Goal: Contribute content: Contribute content

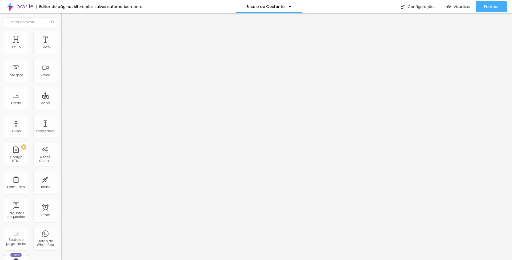
click at [61, 37] on ul "Conteúdo Estilo Avançado" at bounding box center [91, 34] width 61 height 16
click at [61, 35] on li "Estilo" at bounding box center [91, 33] width 61 height 5
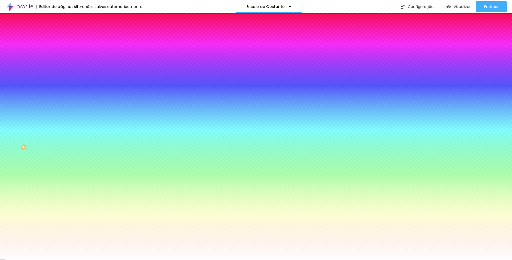
click at [61, 31] on li "Conteúdo" at bounding box center [91, 28] width 61 height 5
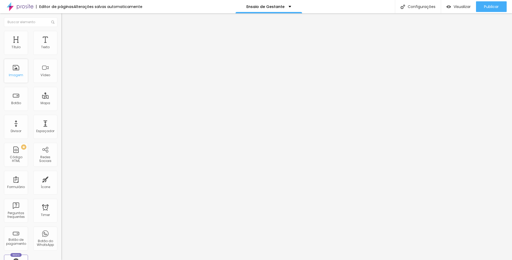
click at [18, 70] on div "Imagem" at bounding box center [16, 71] width 24 height 24
click at [61, 46] on span "Adicionar imagem" at bounding box center [78, 43] width 34 height 5
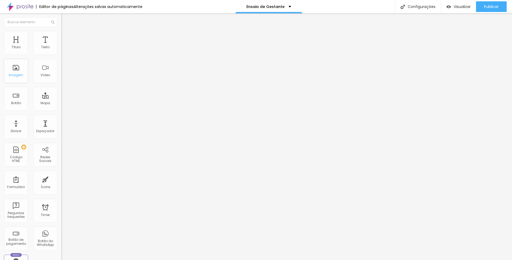
click at [12, 72] on div "Imagem" at bounding box center [16, 71] width 24 height 24
click at [61, 16] on button "Editar Coluna" at bounding box center [91, 19] width 61 height 12
click at [61, 46] on span "Adicionar imagem" at bounding box center [78, 43] width 34 height 5
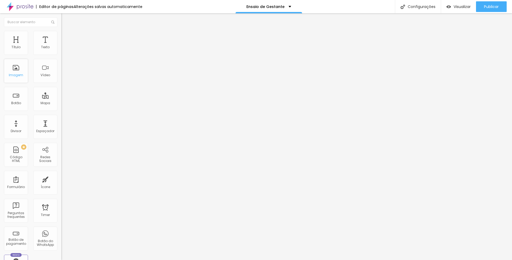
click at [24, 74] on div "Imagem" at bounding box center [16, 71] width 24 height 24
click at [61, 46] on span "Adicionar imagem" at bounding box center [78, 43] width 34 height 5
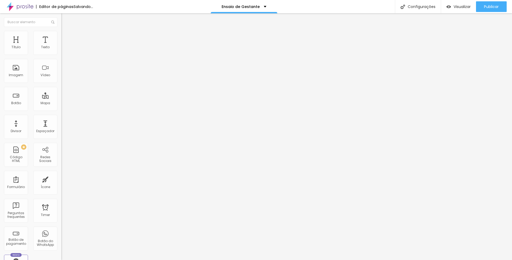
click at [61, 46] on span "Adicionar imagem" at bounding box center [78, 43] width 34 height 5
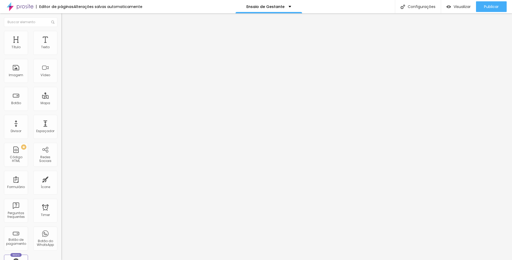
click at [61, 46] on span "Adicionar imagem" at bounding box center [78, 43] width 34 height 5
click at [449, 7] on img "button" at bounding box center [448, 7] width 5 height 5
click at [61, 83] on span "Original" at bounding box center [67, 81] width 13 height 5
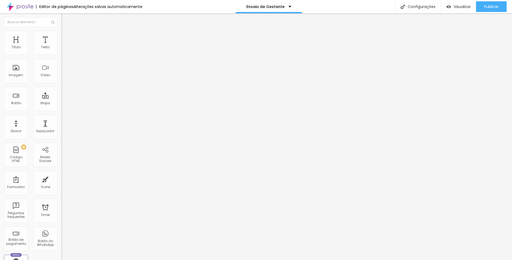
click at [61, 83] on span "Original" at bounding box center [67, 81] width 13 height 5
click at [414, 3] on div "Configurações" at bounding box center [418, 6] width 46 height 13
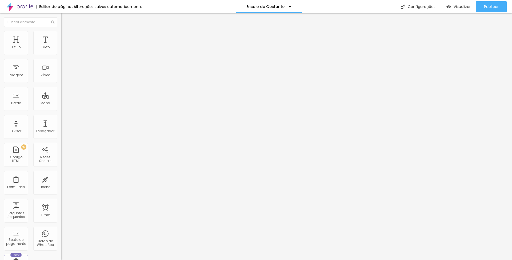
click at [61, 46] on span "Adicionar imagem" at bounding box center [78, 43] width 34 height 5
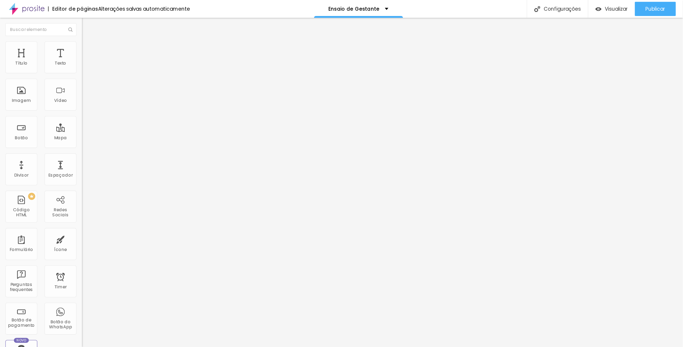
scroll to position [0, 0]
click at [61, 46] on span "Adicionar imagem" at bounding box center [78, 43] width 34 height 5
click at [378, 260] on div at bounding box center [256, 317] width 512 height 0
click at [61, 45] on div "Adicionar imagem" at bounding box center [91, 43] width 61 height 4
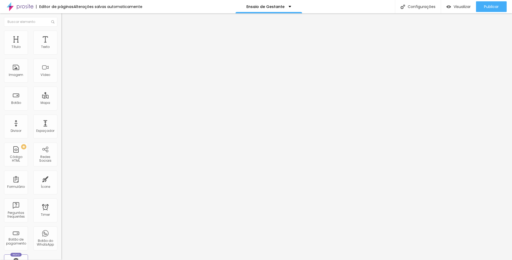
click at [61, 46] on span "Adicionar imagem" at bounding box center [78, 43] width 34 height 5
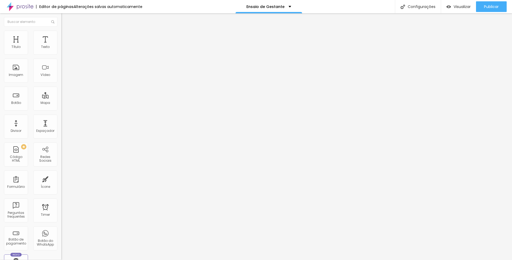
click at [61, 46] on span "Adicionar imagem" at bounding box center [78, 43] width 34 height 5
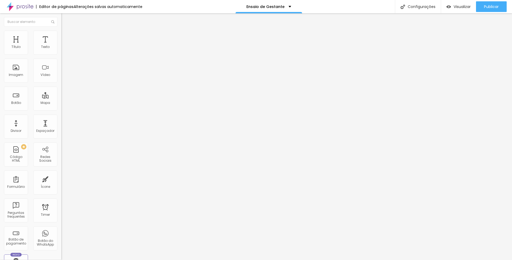
click at [61, 46] on span "Adicionar imagem" at bounding box center [78, 43] width 34 height 5
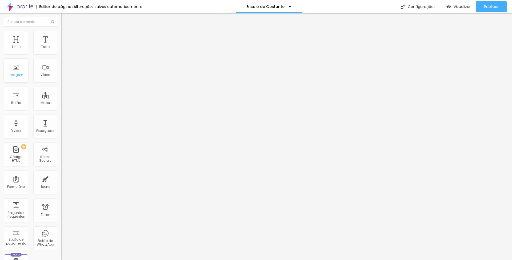
click at [20, 77] on div "Imagem" at bounding box center [16, 75] width 14 height 4
click at [20, 72] on div "Imagem" at bounding box center [16, 71] width 24 height 24
click at [61, 46] on span "Adicionar imagem" at bounding box center [78, 43] width 34 height 5
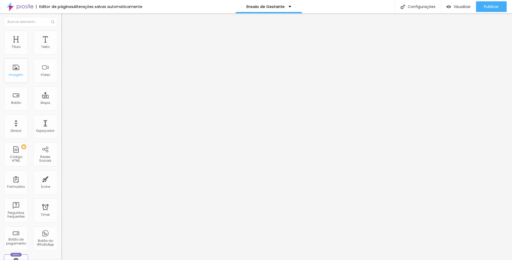
click at [20, 77] on div "Imagem" at bounding box center [16, 75] width 14 height 4
click at [61, 46] on span "Adicionar imagem" at bounding box center [78, 43] width 34 height 5
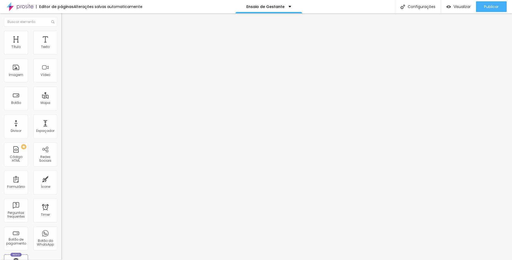
click at [12, 70] on div "Imagem" at bounding box center [16, 71] width 24 height 24
click at [61, 46] on span "Adicionar imagem" at bounding box center [78, 43] width 34 height 5
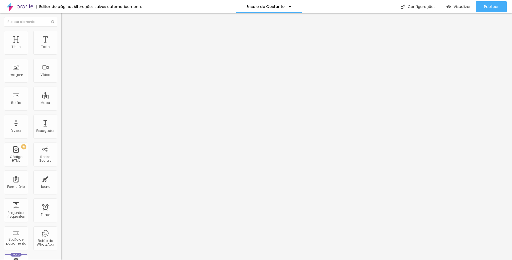
click at [61, 33] on img at bounding box center [63, 33] width 5 height 5
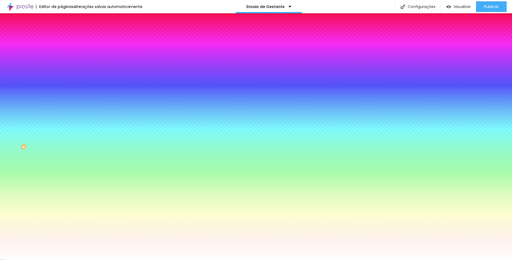
click at [66, 37] on span "Avançado" at bounding box center [75, 39] width 18 height 5
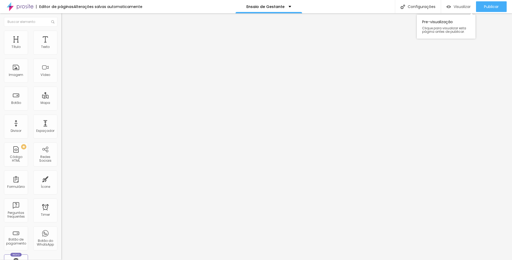
click at [451, 5] on div "Visualizar" at bounding box center [458, 7] width 24 height 5
click at [61, 83] on span "Original" at bounding box center [67, 81] width 13 height 5
click at [61, 33] on li "Estilo" at bounding box center [91, 33] width 61 height 5
click at [61, 36] on li "Avançado" at bounding box center [91, 38] width 61 height 5
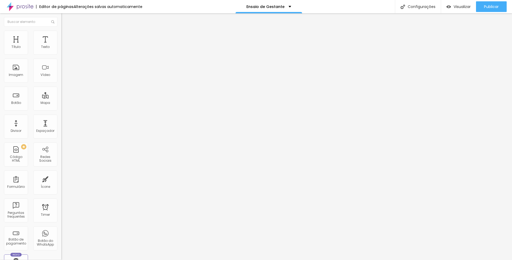
type input "11"
type input "24"
type input "44"
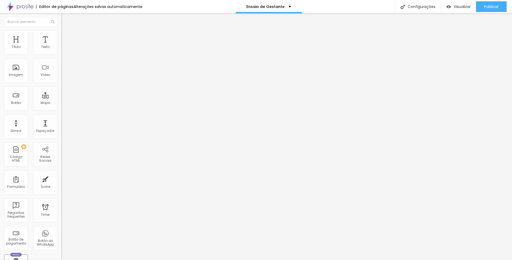
type input "44"
type input "63"
type input "69"
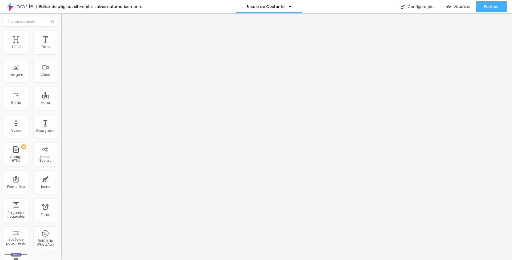
type input "73"
type input "74"
type input "75"
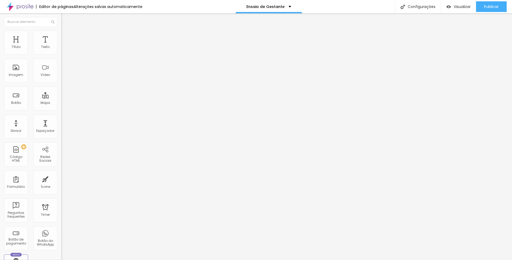
type input "75"
type input "76"
type input "84"
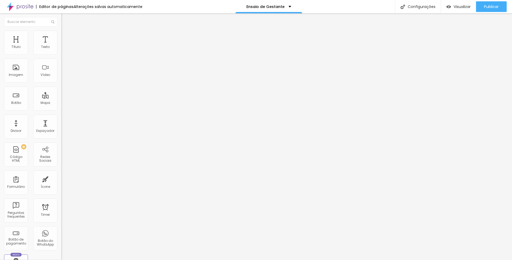
type input "100"
type input "89"
type input "83"
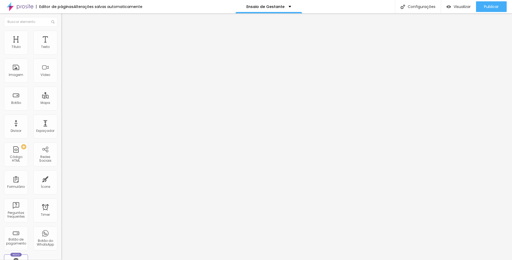
type input "83"
type input "76"
type input "75"
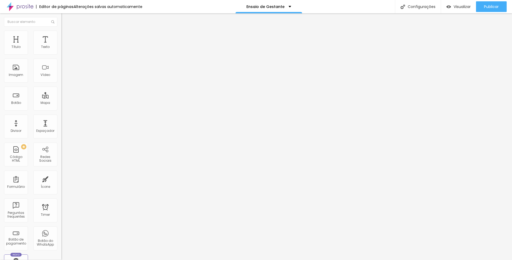
type input "74"
type input "71"
type input "64"
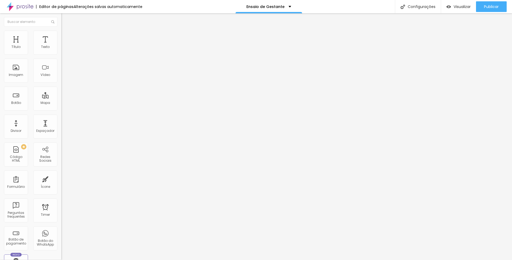
type input "64"
type input "54"
type input "39"
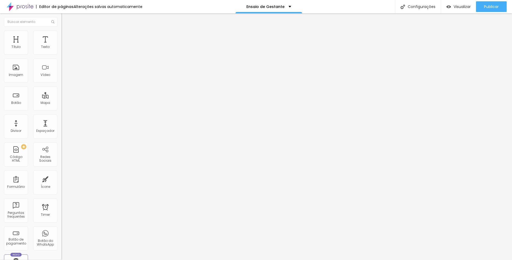
type input "31"
type input "19"
type input "13"
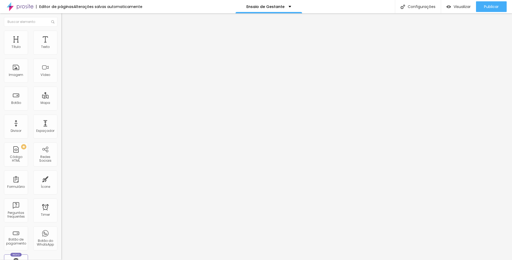
type input "13"
type input "3"
type input "0"
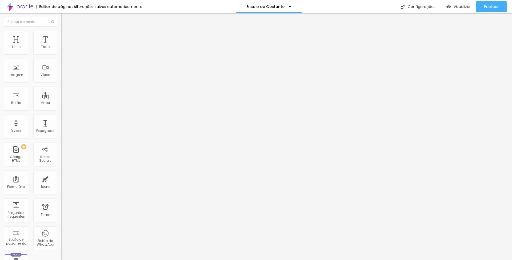
drag, startPoint x: 16, startPoint y: 52, endPoint x: -8, endPoint y: 53, distance: 24.0
type input "0"
click at [0, 53] on html "Editor de páginas Alterações salvas automaticamente Ensaio de Gestante Configur…" at bounding box center [256, 130] width 512 height 260
type input "6"
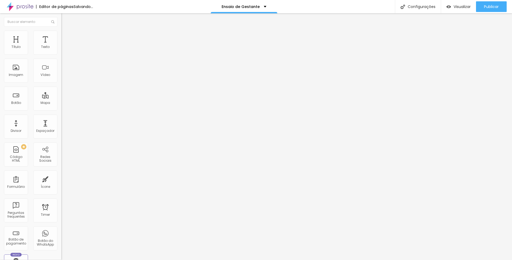
type input "2"
type input "0"
drag, startPoint x: 15, startPoint y: 64, endPoint x: -17, endPoint y: 63, distance: 32.0
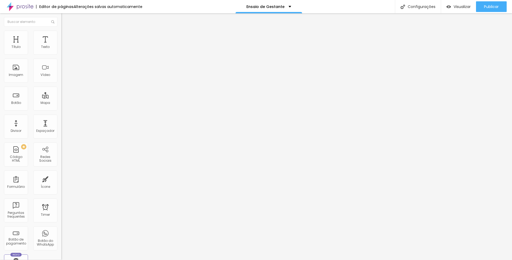
click at [0, 63] on html "Editor de páginas Alterações salvas automaticamente Ensaio de Gestante Configur…" at bounding box center [256, 130] width 512 height 260
type input "3"
type input "14"
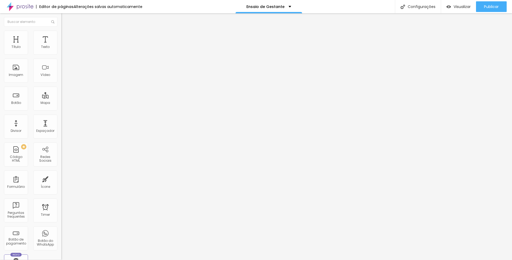
type input "21"
type input "37"
type input "50"
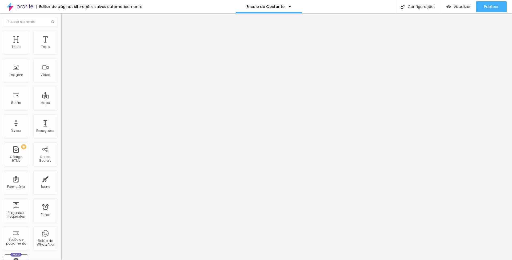
type input "50"
type input "55"
type input "59"
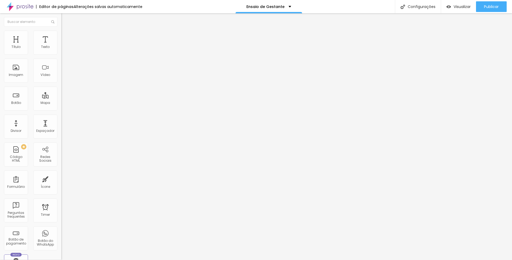
type input "64"
type input "69"
type input "70"
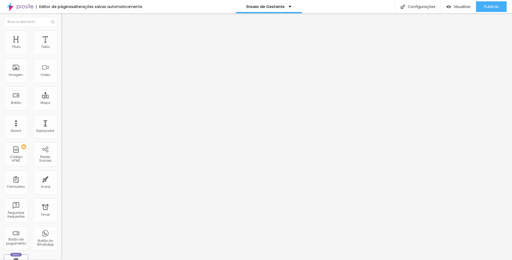
type input "70"
type input "71"
type input "73"
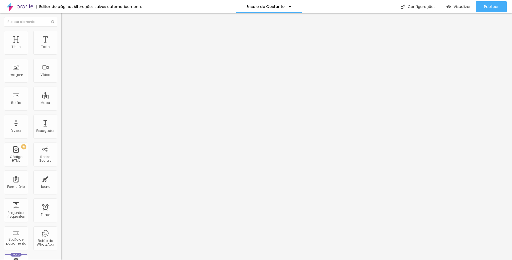
type input "74"
type input "75"
type input "76"
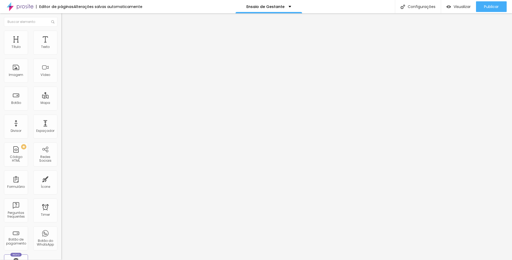
type input "76"
type input "78"
type input "79"
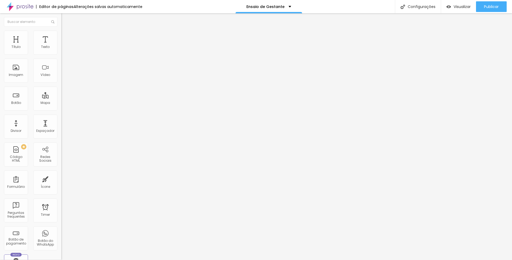
type input "80"
type input "82"
type input "83"
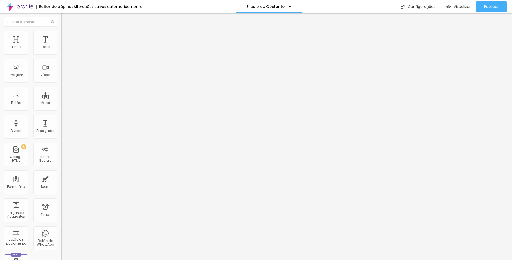
type input "83"
type input "84"
type input "85"
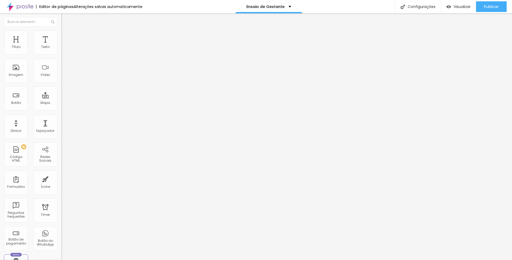
type input "86"
type input "88"
type input "89"
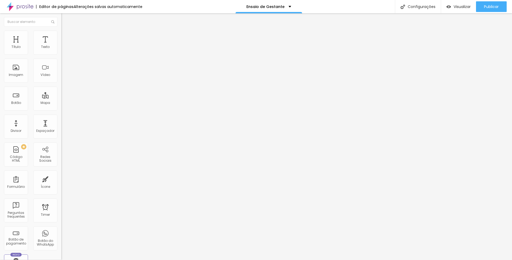
type input "89"
type input "93"
type input "99"
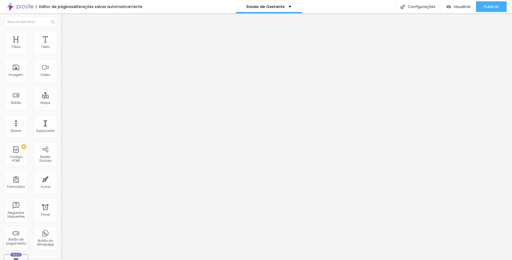
type input "100"
drag, startPoint x: 12, startPoint y: 65, endPoint x: 56, endPoint y: 66, distance: 43.8
click at [61, 117] on div "100 Espaço de baixo" at bounding box center [91, 154] width 61 height 75
type input "86"
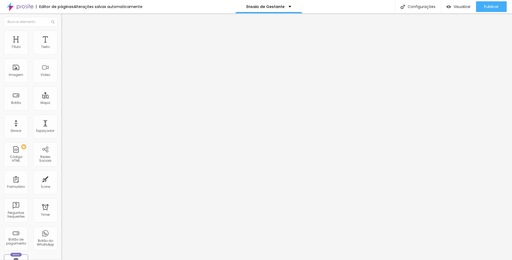
type input "86"
click at [61, 179] on input "range" at bounding box center [78, 181] width 34 height 4
type input "87"
type input "86"
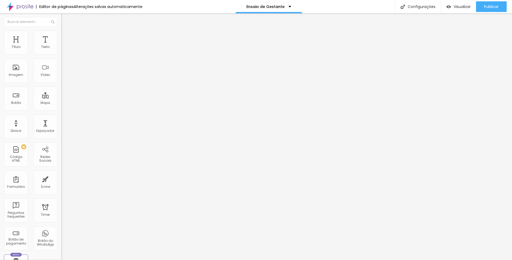
type input "86"
type input "85"
type input "84"
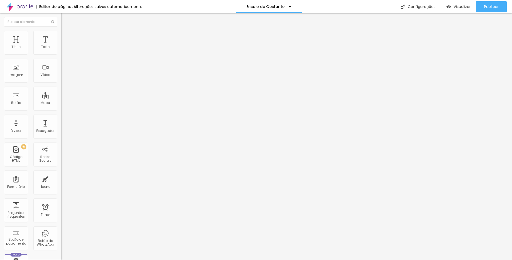
type input "83"
type input "81"
type input "75"
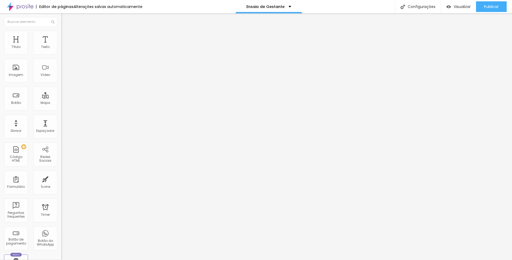
type input "75"
type input "74"
type input "61"
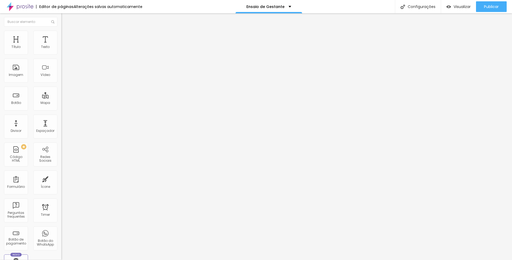
type input "44"
type input "21"
type input "20"
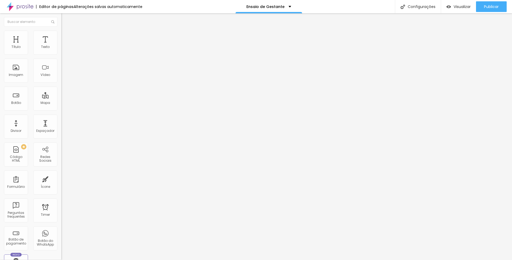
type input "20"
type input "11"
type input "0"
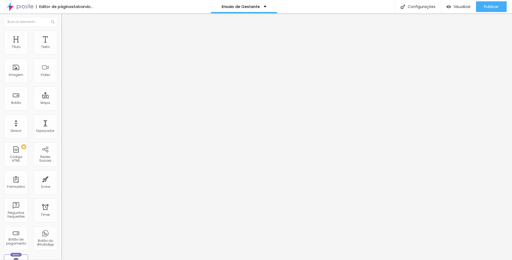
type input "1"
type input "2"
type input "3"
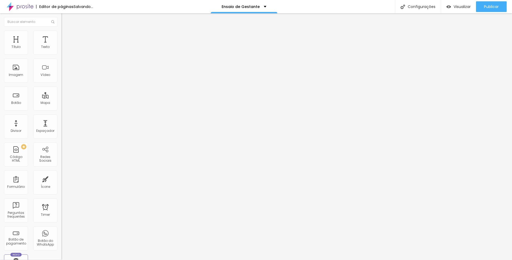
type input "3"
type input "4"
drag, startPoint x: 41, startPoint y: 65, endPoint x: 14, endPoint y: 65, distance: 27.2
click at [61, 179] on input "range" at bounding box center [78, 181] width 34 height 4
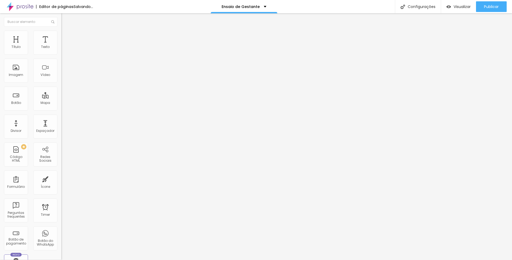
type input "3"
type input "2"
type input "1"
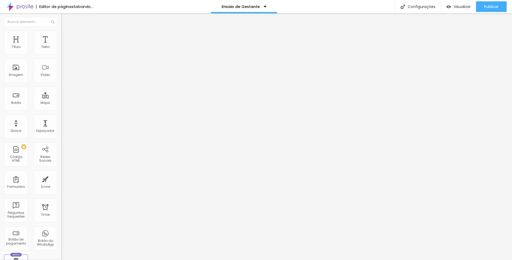
type input "1"
type input "0"
drag, startPoint x: 14, startPoint y: 64, endPoint x: -1, endPoint y: 64, distance: 14.7
type input "0"
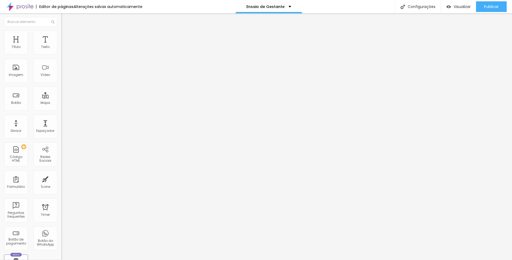
click at [0, 64] on html "Editor de páginas Alterações salvas automaticamente Ensaio de Gestante Configur…" at bounding box center [256, 130] width 512 height 260
type input "1"
type input "4"
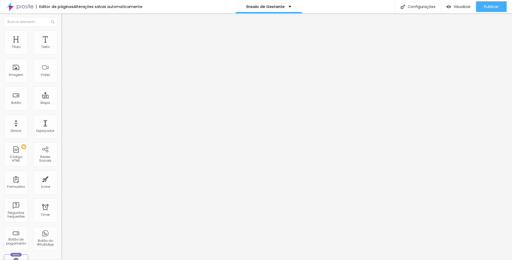
type input "5"
type input "6"
type input "7"
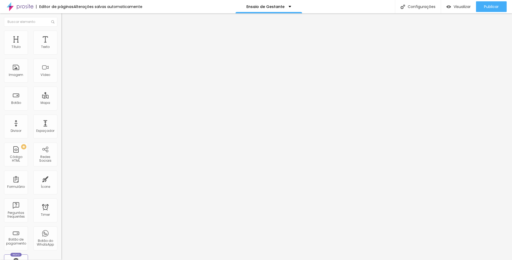
type input "7"
type input "12"
type input "21"
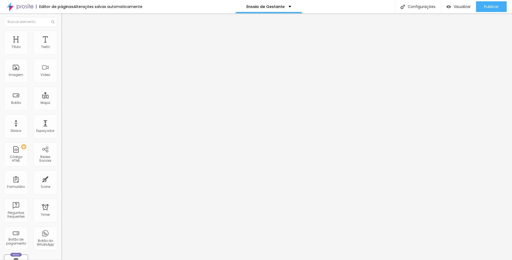
type input "28"
type input "34"
type input "40"
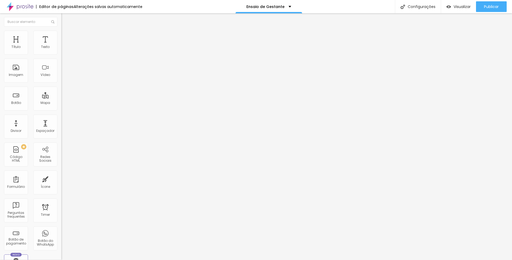
type input "40"
type input "45"
type input "46"
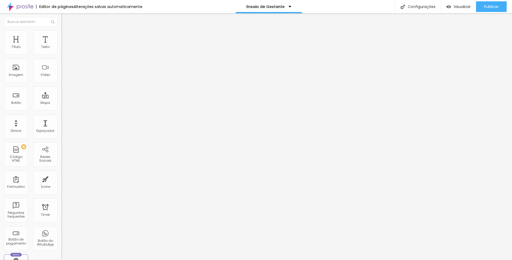
type input "47"
type input "48"
type input "55"
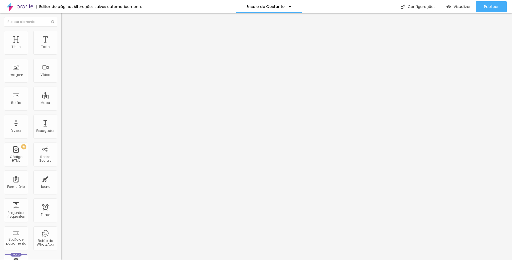
type input "55"
type input "58"
type input "67"
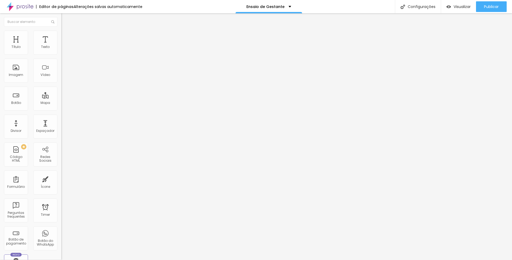
type input "79"
type input "89"
type input "94"
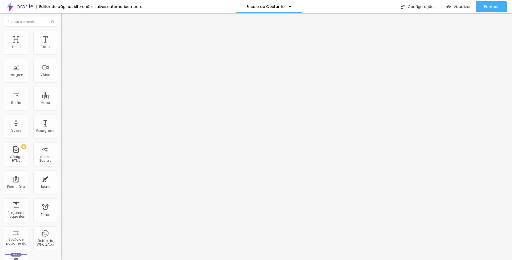
type input "94"
drag, startPoint x: 14, startPoint y: 53, endPoint x: -29, endPoint y: 57, distance: 43.3
click at [0, 57] on html "Editor de páginas Salvando... Ensaio de Gestante Configurações Configurações da…" at bounding box center [256, 130] width 512 height 260
click at [465, 6] on span "Visualizar" at bounding box center [462, 7] width 17 height 4
click at [61, 36] on li "Avançado" at bounding box center [91, 38] width 61 height 5
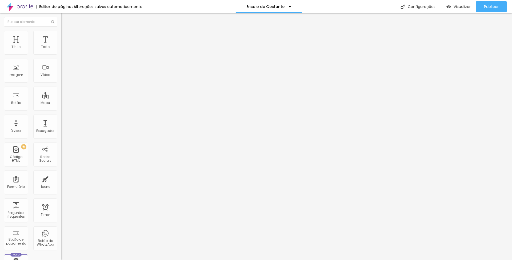
drag, startPoint x: 16, startPoint y: 52, endPoint x: 5, endPoint y: 51, distance: 11.2
click at [61, 51] on div "0 Espaço de cima" at bounding box center [91, 78] width 61 height 75
drag, startPoint x: 15, startPoint y: 65, endPoint x: -16, endPoint y: 65, distance: 30.4
click at [0, 65] on html "Editor de páginas Alterações salvas automaticamente Ensaio de Gestante Configur…" at bounding box center [256, 130] width 512 height 260
click at [66, 37] on span "Avançado" at bounding box center [75, 39] width 18 height 5
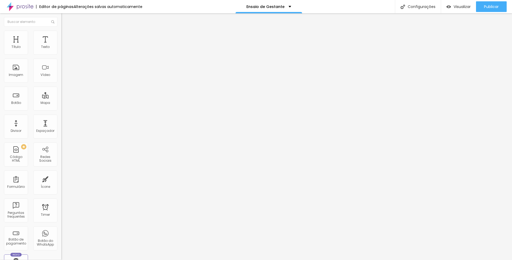
drag, startPoint x: 14, startPoint y: 52, endPoint x: 3, endPoint y: 53, distance: 10.9
click at [61, 53] on div "0 Espaço de cima" at bounding box center [91, 78] width 61 height 75
drag, startPoint x: 15, startPoint y: 65, endPoint x: -2, endPoint y: 64, distance: 17.4
click at [0, 64] on html "Editor de páginas Alterações salvas automaticamente Ensaio de Gestante Configur…" at bounding box center [256, 130] width 512 height 260
click at [66, 37] on span "Avançado" at bounding box center [75, 39] width 18 height 5
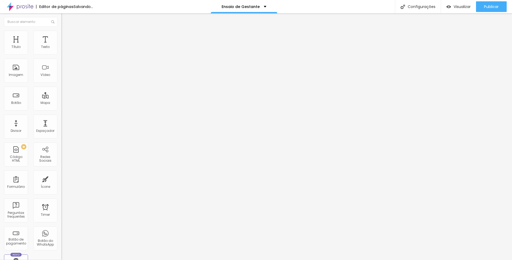
drag, startPoint x: 15, startPoint y: 53, endPoint x: 8, endPoint y: 53, distance: 6.9
click at [61, 53] on div "0 Espaço de cima" at bounding box center [91, 78] width 61 height 75
drag, startPoint x: 15, startPoint y: 64, endPoint x: 2, endPoint y: 64, distance: 12.5
click at [61, 117] on div "0 Espaço de baixo" at bounding box center [91, 154] width 61 height 75
click at [61, 36] on li "Avançado" at bounding box center [91, 38] width 61 height 5
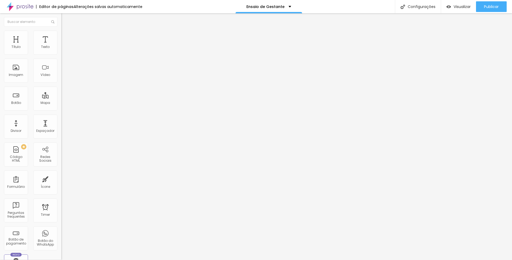
drag, startPoint x: 14, startPoint y: 52, endPoint x: -6, endPoint y: 52, distance: 19.7
click at [0, 52] on html "Editor de páginas Alterações salvas automaticamente Ensaio de Gestante Configur…" at bounding box center [256, 130] width 512 height 260
drag, startPoint x: 14, startPoint y: 65, endPoint x: 0, endPoint y: 65, distance: 13.9
click at [61, 65] on div "0 Espaço de cima 0 Espaço de baixo ID Html Classes Html Visível nos dispositivo…" at bounding box center [91, 153] width 61 height 224
click at [66, 37] on span "Avançado" at bounding box center [75, 39] width 18 height 5
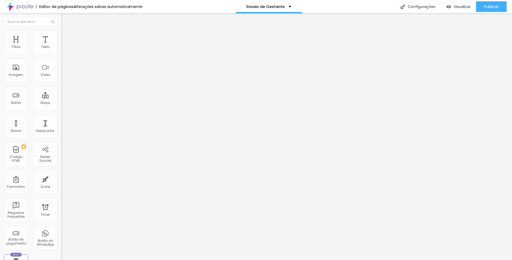
drag, startPoint x: 15, startPoint y: 51, endPoint x: 3, endPoint y: 51, distance: 11.2
click at [61, 51] on div "0 Espaço de cima" at bounding box center [91, 78] width 61 height 75
drag, startPoint x: 15, startPoint y: 65, endPoint x: -1, endPoint y: 65, distance: 16.0
click at [0, 65] on html "Editor de páginas Alterações salvas automaticamente Ensaio de Gestante Configur…" at bounding box center [256, 130] width 512 height 260
click at [66, 37] on span "Avançado" at bounding box center [75, 39] width 18 height 5
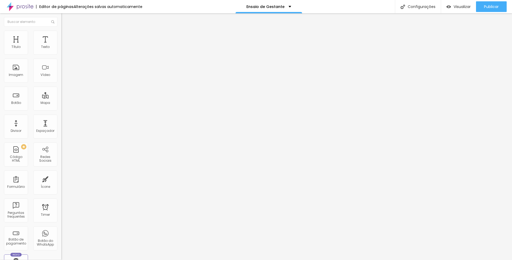
drag, startPoint x: 12, startPoint y: 52, endPoint x: 5, endPoint y: 52, distance: 7.5
click at [61, 52] on div "0 Espaço de cima" at bounding box center [91, 78] width 61 height 75
drag, startPoint x: 14, startPoint y: 64, endPoint x: 0, endPoint y: 64, distance: 13.6
click at [61, 64] on div "0 Espaço de cima 0 Espaço de baixo ID Html Classes Html Visível nos dispositivo…" at bounding box center [91, 153] width 61 height 224
click at [66, 39] on span "Avançado" at bounding box center [75, 39] width 18 height 5
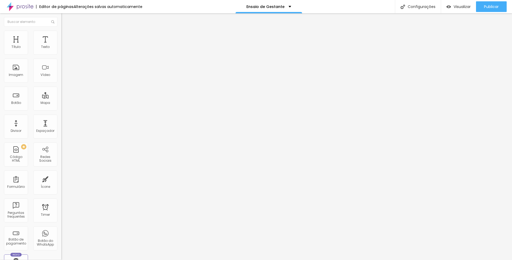
drag, startPoint x: 21, startPoint y: 53, endPoint x: -4, endPoint y: 50, distance: 25.2
click at [0, 50] on html "Editor de páginas Alterações salvas automaticamente Ensaio de Gestante Configur…" at bounding box center [256, 130] width 512 height 260
click at [61, 36] on li "Avançado" at bounding box center [91, 38] width 61 height 5
drag, startPoint x: 5, startPoint y: 52, endPoint x: -5, endPoint y: 51, distance: 10.1
click at [0, 51] on html "Editor de páginas Alterações salvas automaticamente Ensaio de Gestante Configur…" at bounding box center [256, 130] width 512 height 260
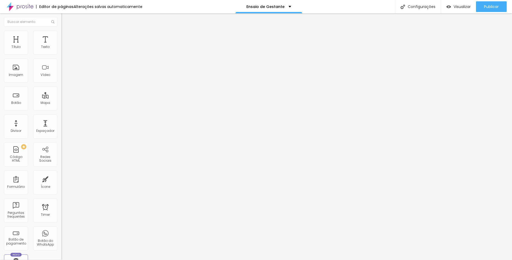
drag, startPoint x: 10, startPoint y: 64, endPoint x: -10, endPoint y: 63, distance: 20.6
click at [0, 63] on html "Editor de páginas Alterações salvas automaticamente Ensaio de Gestante Configur…" at bounding box center [256, 130] width 512 height 260
click at [61, 48] on span "Encaixotado" at bounding box center [71, 46] width 21 height 5
click at [61, 57] on span "Completo" at bounding box center [69, 54] width 16 height 5
click at [61, 48] on span "Encaixotado" at bounding box center [71, 46] width 21 height 5
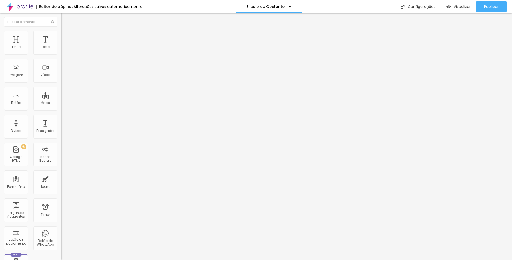
click at [61, 57] on span "Completo" at bounding box center [69, 54] width 16 height 5
click at [61, 48] on span "Encaixotado" at bounding box center [71, 46] width 21 height 5
click at [61, 56] on div "Completo" at bounding box center [91, 54] width 61 height 3
click at [61, 48] on span "Encaixotado" at bounding box center [71, 46] width 21 height 5
click at [61, 57] on span "Completo" at bounding box center [69, 54] width 16 height 5
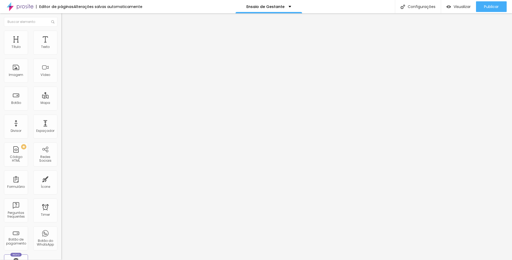
click at [61, 48] on span "Encaixotado" at bounding box center [71, 46] width 21 height 5
click at [61, 57] on span "Completo" at bounding box center [69, 54] width 16 height 5
click at [61, 44] on div "Modo Encaixotado Encaixotado Completo" at bounding box center [91, 48] width 61 height 15
click at [61, 48] on span "Encaixotado" at bounding box center [71, 46] width 21 height 5
click at [61, 57] on span "Completo" at bounding box center [69, 54] width 16 height 5
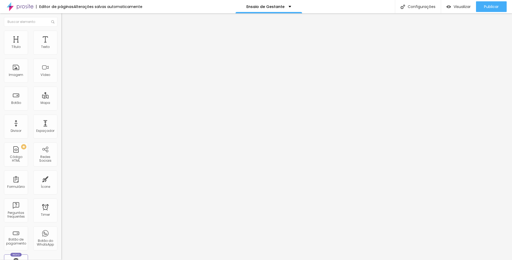
click at [61, 48] on span "Encaixotado" at bounding box center [71, 46] width 21 height 5
click at [61, 57] on span "Completo" at bounding box center [69, 54] width 16 height 5
click at [61, 48] on span "Encaixotado" at bounding box center [71, 46] width 21 height 5
click at [61, 57] on span "Completo" at bounding box center [69, 54] width 16 height 5
click at [61, 36] on li "Avançado" at bounding box center [91, 38] width 61 height 5
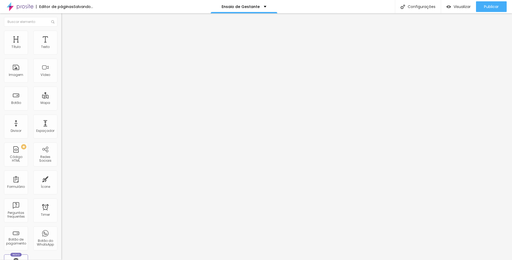
click at [61, 35] on li "Estilo" at bounding box center [91, 33] width 61 height 5
click at [66, 37] on span "Avançado" at bounding box center [75, 39] width 18 height 5
click at [66, 38] on span "Avançado" at bounding box center [75, 39] width 18 height 5
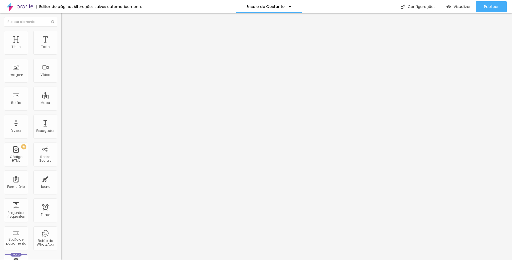
drag, startPoint x: 12, startPoint y: 53, endPoint x: -9, endPoint y: 53, distance: 20.5
click at [0, 53] on html "Editor de páginas Alterações salvas automaticamente Ensaio de Gestante Configur…" at bounding box center [256, 130] width 512 height 260
drag, startPoint x: 15, startPoint y: 65, endPoint x: 4, endPoint y: 65, distance: 10.4
click at [61, 117] on div "0 Espaço de baixo" at bounding box center [91, 154] width 61 height 75
click at [61, 48] on span "Encaixotado" at bounding box center [71, 46] width 21 height 5
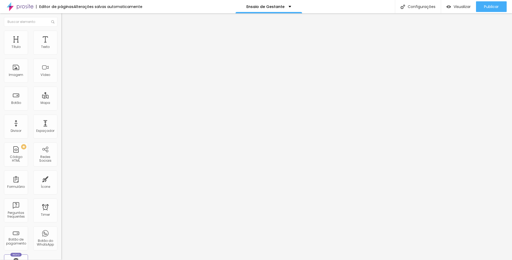
click at [61, 57] on span "Completo" at bounding box center [69, 54] width 16 height 5
click at [461, 8] on span "Visualizar" at bounding box center [462, 7] width 17 height 4
click at [61, 36] on img at bounding box center [63, 38] width 5 height 5
drag, startPoint x: 14, startPoint y: 54, endPoint x: 1, endPoint y: 52, distance: 13.4
click at [61, 52] on div "0 Espaço de cima 10 Espaço de baixo ID Html Classes Html Visível nos dispositiv…" at bounding box center [91, 153] width 61 height 224
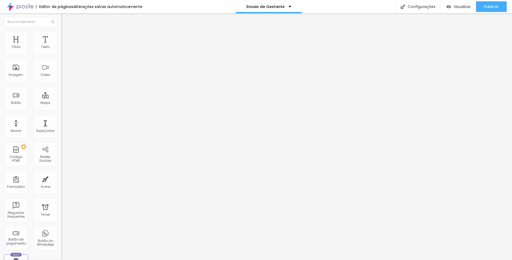
drag, startPoint x: 13, startPoint y: 65, endPoint x: 3, endPoint y: 64, distance: 10.1
click at [61, 117] on div "0 Espaço de baixo" at bounding box center [91, 154] width 61 height 75
click at [61, 48] on span "Encaixotado" at bounding box center [71, 46] width 21 height 5
click at [61, 56] on div "Completo" at bounding box center [91, 54] width 61 height 3
click at [66, 37] on span "Avançado" at bounding box center [75, 39] width 18 height 5
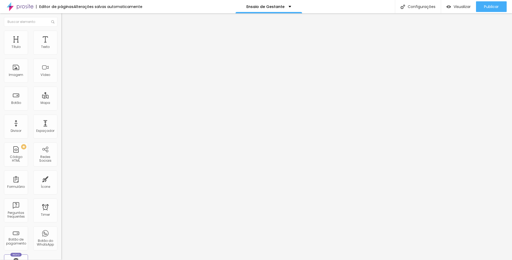
drag, startPoint x: 14, startPoint y: 65, endPoint x: -9, endPoint y: 62, distance: 23.6
click at [0, 62] on html "Editor de páginas Alterações salvas automaticamente Ensaio de Gestante Configur…" at bounding box center [256, 130] width 512 height 260
drag, startPoint x: 17, startPoint y: 52, endPoint x: 7, endPoint y: 52, distance: 9.3
click at [61, 52] on div "0 Espaço de cima" at bounding box center [91, 78] width 61 height 75
click at [61, 48] on span "Encaixotado" at bounding box center [71, 46] width 21 height 5
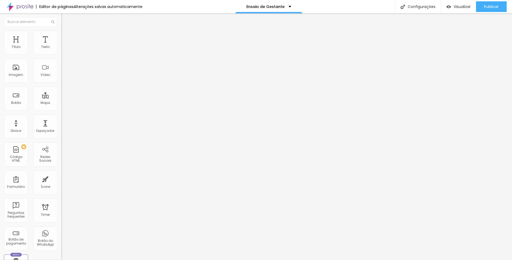
click at [61, 57] on span "Completo" at bounding box center [69, 54] width 16 height 5
click at [61, 36] on img at bounding box center [63, 38] width 5 height 5
drag, startPoint x: 8, startPoint y: 64, endPoint x: 1, endPoint y: 63, distance: 6.8
click at [61, 63] on div "10 Espaço de cima 0 Espaço de baixo ID Html Classes Html Visível nos dispositiv…" at bounding box center [91, 153] width 61 height 224
drag, startPoint x: 14, startPoint y: 53, endPoint x: -1, endPoint y: 52, distance: 15.8
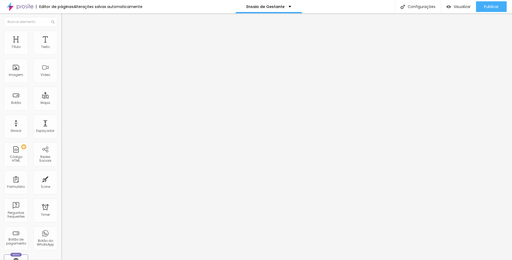
click at [0, 52] on html "Editor de páginas Alterações salvas automaticamente Ensaio de Gestante Configur…" at bounding box center [256, 130] width 512 height 260
click at [61, 48] on span "Encaixotado" at bounding box center [71, 46] width 21 height 5
click at [61, 56] on div "Completo" at bounding box center [91, 54] width 61 height 3
click at [66, 37] on span "Avançado" at bounding box center [75, 39] width 18 height 5
drag, startPoint x: 14, startPoint y: 64, endPoint x: 0, endPoint y: 61, distance: 14.8
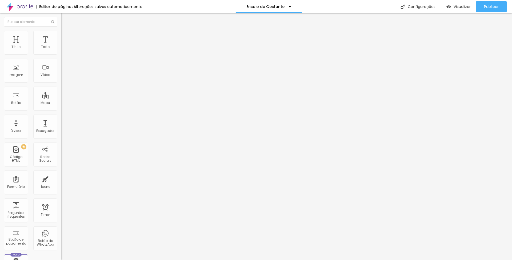
click at [61, 61] on div "10 Espaço de cima 0 Espaço de baixo ID Html Classes Html Visível nos dispositiv…" at bounding box center [91, 153] width 61 height 224
drag, startPoint x: 15, startPoint y: 53, endPoint x: 5, endPoint y: 52, distance: 10.2
click at [61, 52] on div "0 Espaço de cima" at bounding box center [91, 78] width 61 height 75
click at [61, 48] on span "Encaixotado" at bounding box center [71, 46] width 21 height 5
click at [61, 57] on span "Completo" at bounding box center [69, 54] width 16 height 5
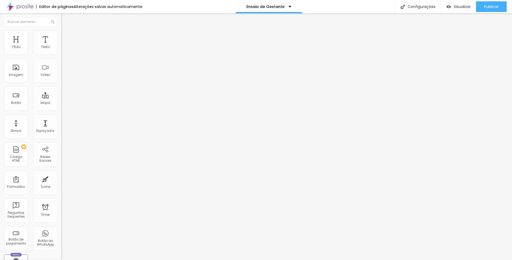
click at [61, 36] on li "Avançado" at bounding box center [91, 38] width 61 height 5
drag, startPoint x: 12, startPoint y: 64, endPoint x: 3, endPoint y: 63, distance: 8.8
click at [61, 117] on div "0 Espaço de baixo" at bounding box center [91, 154] width 61 height 75
drag, startPoint x: 14, startPoint y: 53, endPoint x: 3, endPoint y: 52, distance: 11.5
click at [61, 52] on div "0 Espaço de cima" at bounding box center [91, 78] width 61 height 75
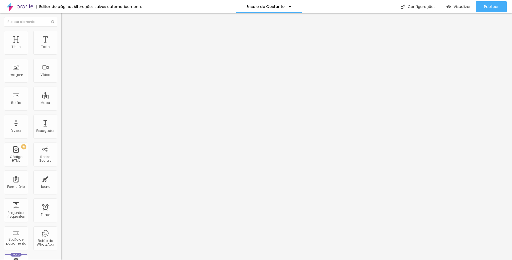
click at [61, 48] on span "Encaixotado" at bounding box center [71, 46] width 21 height 5
click at [61, 57] on span "Completo" at bounding box center [69, 54] width 16 height 5
click at [61, 36] on li "Avançado" at bounding box center [91, 38] width 61 height 5
drag, startPoint x: 21, startPoint y: 53, endPoint x: -3, endPoint y: 53, distance: 23.5
click at [0, 53] on html "Editor de páginas Alterações salvas automaticamente Ensaio de Gestante Configur…" at bounding box center [256, 130] width 512 height 260
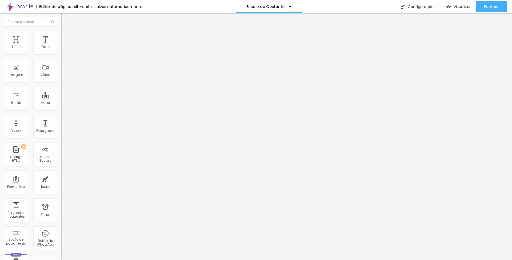
click at [61, 47] on div "Modo Encaixotado Encaixotado Completo" at bounding box center [91, 48] width 61 height 15
click at [61, 48] on span "Encaixotado" at bounding box center [71, 46] width 21 height 5
click at [61, 57] on span "Completo" at bounding box center [69, 54] width 16 height 5
click at [66, 37] on span "Avançado" at bounding box center [75, 39] width 18 height 5
drag, startPoint x: 15, startPoint y: 64, endPoint x: 0, endPoint y: 63, distance: 15.3
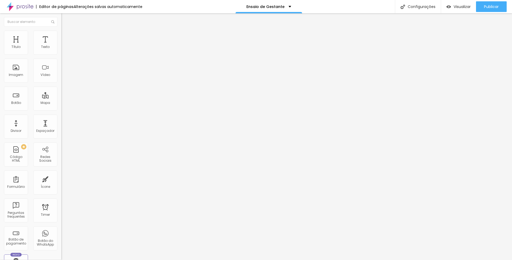
click at [61, 63] on div "10 Espaço de cima 0 Espaço de baixo ID Html Classes Html Visível nos dispositiv…" at bounding box center [91, 153] width 61 height 224
drag, startPoint x: 13, startPoint y: 53, endPoint x: 8, endPoint y: 53, distance: 5.1
click at [61, 53] on div "0 Espaço de cima" at bounding box center [91, 78] width 61 height 75
click at [61, 48] on span "Encaixotado" at bounding box center [71, 46] width 21 height 5
click at [61, 57] on span "Completo" at bounding box center [69, 54] width 16 height 5
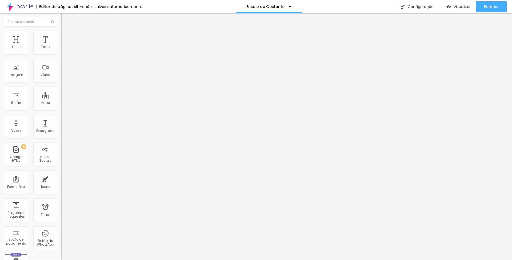
click at [61, 36] on img at bounding box center [63, 38] width 5 height 5
drag, startPoint x: 14, startPoint y: 52, endPoint x: 4, endPoint y: 51, distance: 9.6
click at [61, 51] on div "0 Espaço de cima" at bounding box center [91, 78] width 61 height 75
drag, startPoint x: 7, startPoint y: 64, endPoint x: -3, endPoint y: 64, distance: 10.7
click at [0, 64] on html "Editor de páginas Alterações salvas automaticamente Ensaio de Gestante Configur…" at bounding box center [256, 130] width 512 height 260
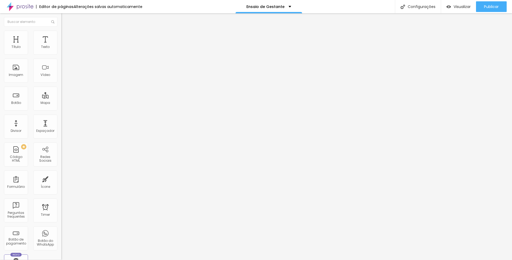
click at [61, 48] on span "Encaixotado" at bounding box center [71, 46] width 21 height 5
click at [61, 57] on span "Completo" at bounding box center [69, 54] width 16 height 5
click at [428, 4] on div "Configurações" at bounding box center [418, 6] width 46 height 13
click at [61, 46] on span "Trocar imagem" at bounding box center [75, 43] width 29 height 5
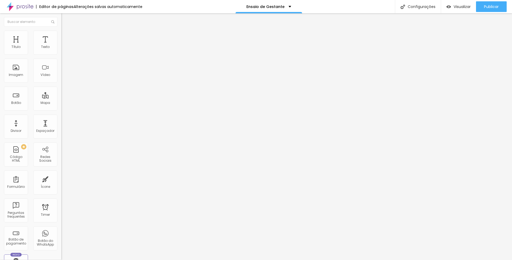
click at [61, 36] on li "Avançado" at bounding box center [91, 38] width 61 height 5
click at [23, 70] on div "Imagem" at bounding box center [16, 71] width 24 height 24
click at [61, 46] on span "Trocar imagem" at bounding box center [75, 43] width 29 height 5
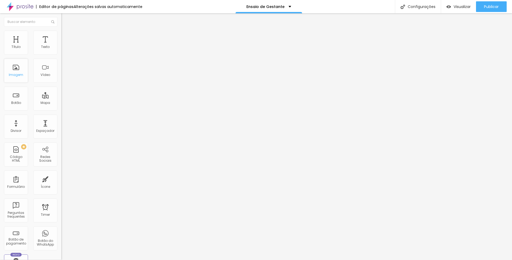
click at [18, 70] on div "Imagem" at bounding box center [16, 71] width 24 height 24
click at [61, 46] on span "Trocar imagem" at bounding box center [75, 43] width 29 height 5
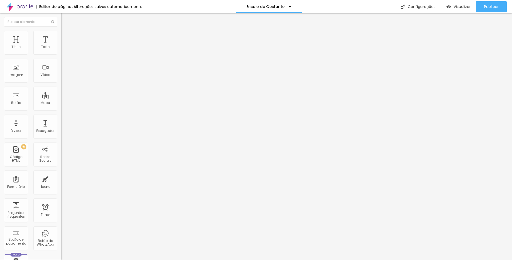
click at [61, 46] on span "Trocar imagem" at bounding box center [75, 43] width 29 height 5
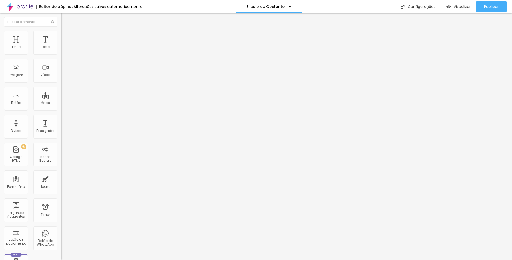
click at [61, 46] on span "Trocar imagem" at bounding box center [75, 43] width 29 height 5
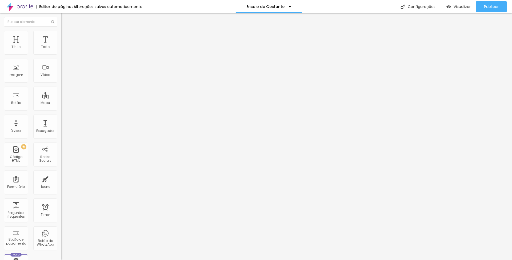
click at [61, 46] on span "Trocar imagem" at bounding box center [75, 43] width 29 height 5
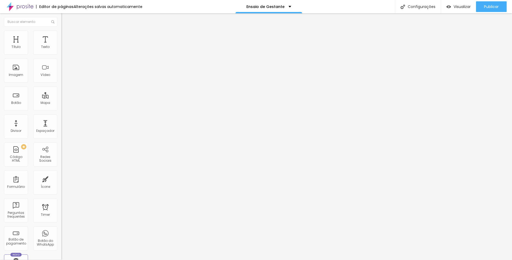
click at [61, 46] on span "Trocar imagem" at bounding box center [75, 43] width 29 height 5
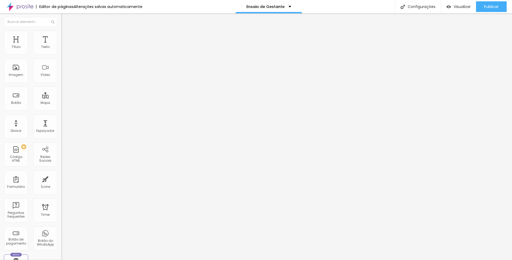
click at [61, 46] on span "Trocar imagem" at bounding box center [75, 43] width 29 height 5
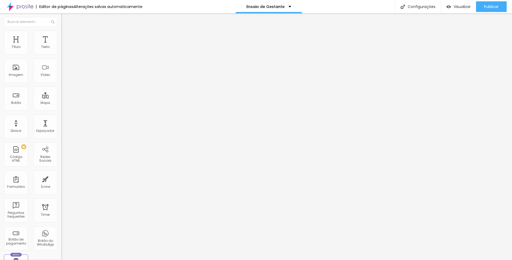
click at [61, 46] on span "Trocar imagem" at bounding box center [75, 43] width 29 height 5
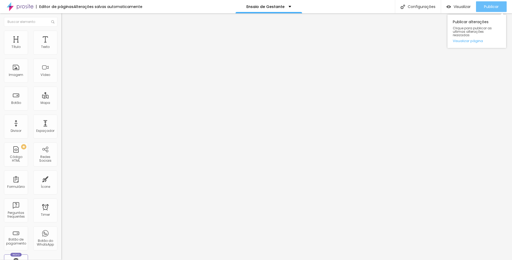
click at [485, 8] on span "Publicar" at bounding box center [491, 7] width 15 height 4
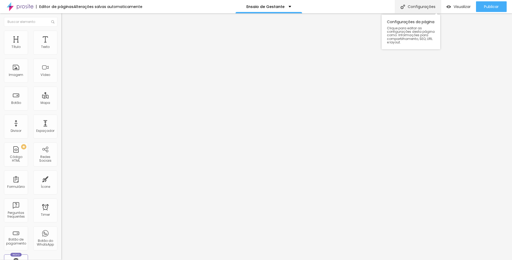
click at [407, 11] on div "Configurações" at bounding box center [418, 6] width 46 height 13
